Goal: Task Accomplishment & Management: Complete application form

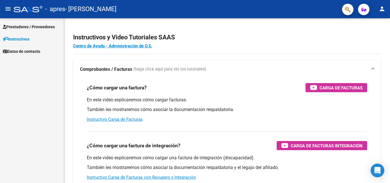
click at [28, 38] on span "Instructivos" at bounding box center [16, 39] width 27 height 6
click at [31, 27] on span "Prestadores / Proveedores" at bounding box center [29, 27] width 52 height 6
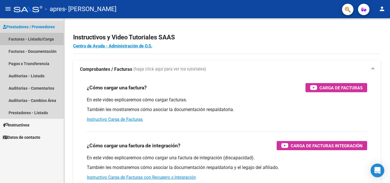
click at [30, 38] on link "Facturas - Listado/Carga" at bounding box center [32, 39] width 64 height 12
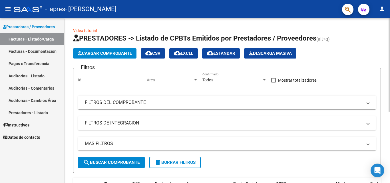
click at [113, 53] on span "Cargar Comprobante" at bounding box center [105, 53] width 54 height 5
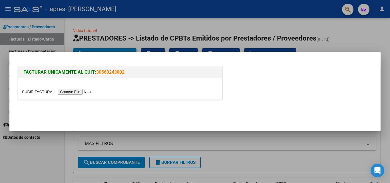
click at [83, 91] on input "file" at bounding box center [58, 92] width 72 height 6
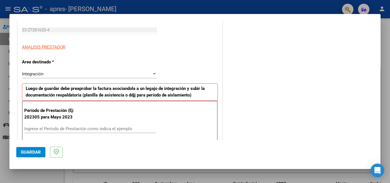
scroll to position [114, 0]
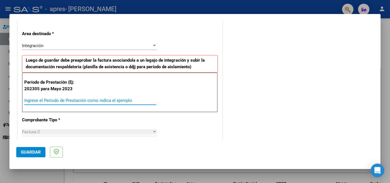
click at [52, 101] on input "Ingrese el Período de Prestación como indica el ejemplo" at bounding box center [90, 100] width 132 height 5
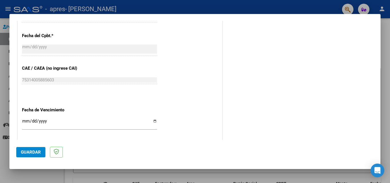
scroll to position [343, 0]
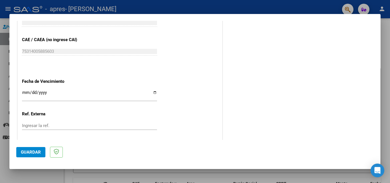
type input "202507"
click at [153, 93] on input "Ingresar la fecha" at bounding box center [89, 94] width 135 height 9
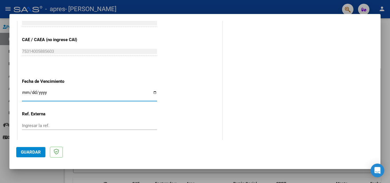
type input "[DATE]"
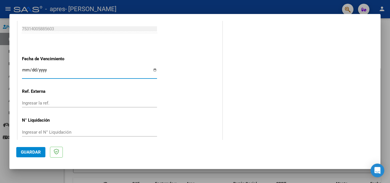
scroll to position [373, 0]
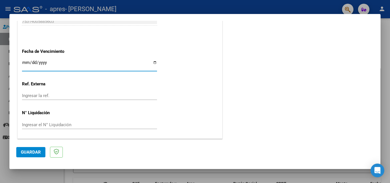
click at [31, 154] on span "Guardar" at bounding box center [31, 152] width 20 height 5
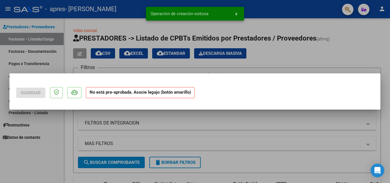
scroll to position [0, 0]
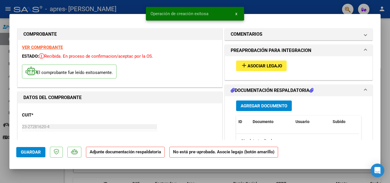
click at [254, 67] on span "Asociar Legajo" at bounding box center [265, 65] width 35 height 5
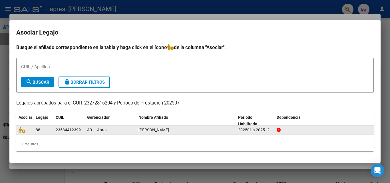
click at [25, 133] on div at bounding box center [25, 130] width 13 height 7
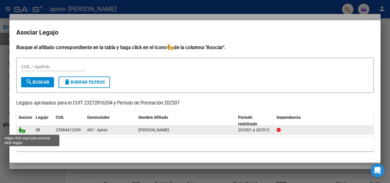
click at [21, 131] on icon at bounding box center [22, 130] width 7 height 6
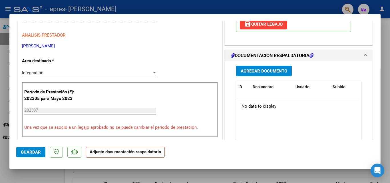
scroll to position [114, 0]
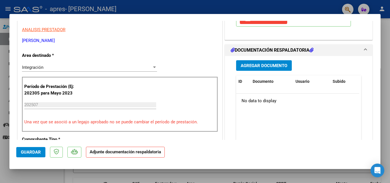
click at [258, 66] on span "Agregar Documento" at bounding box center [264, 65] width 47 height 5
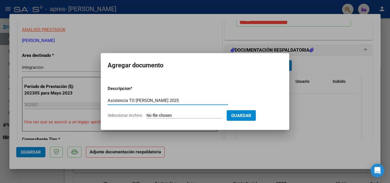
type input "Asistencia TO [PERSON_NAME] 2025"
click at [181, 116] on input "Seleccionar Archivo" at bounding box center [184, 115] width 76 height 5
type input "C:\fakepath\Asistencia TO [PERSON_NAME] 2025 [PERSON_NAME] Sarubi [PERSON_NAME]…"
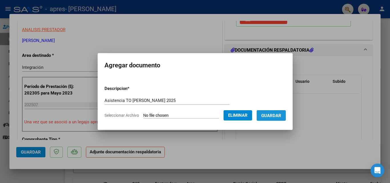
click at [281, 117] on span "Guardar" at bounding box center [271, 115] width 20 height 5
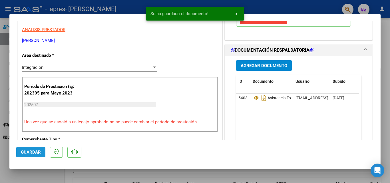
click at [29, 156] on button "Guardar" at bounding box center [30, 152] width 29 height 10
